Goal: Information Seeking & Learning: Learn about a topic

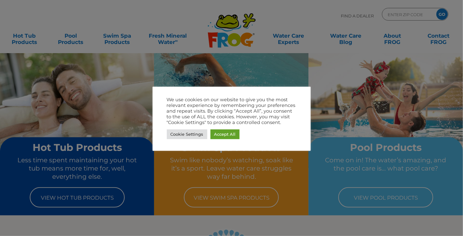
click at [282, 18] on div at bounding box center [231, 118] width 463 height 236
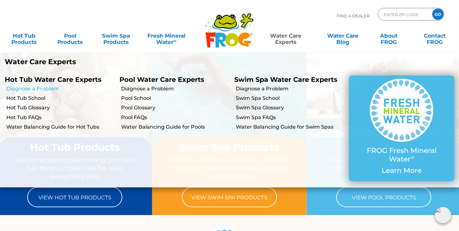
click at [38, 91] on link "Diagnose a Problem" at bounding box center [60, 88] width 108 height 7
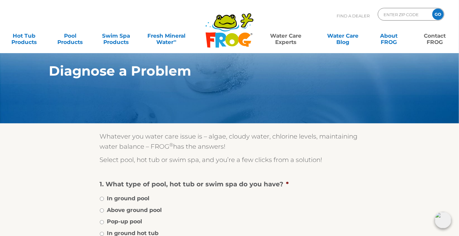
click at [437, 41] on link "Contact FROG" at bounding box center [434, 35] width 36 height 13
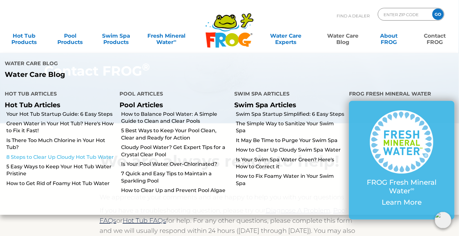
click at [88, 154] on link "8 Steps to Clear Up Cloudy Hot Tub Water" at bounding box center [60, 157] width 108 height 7
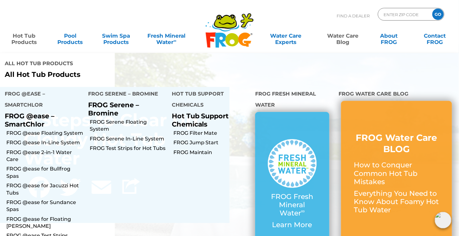
click at [32, 41] on link "Hot Tub Products" at bounding box center [24, 35] width 36 height 13
